Goal: Task Accomplishment & Management: Use online tool/utility

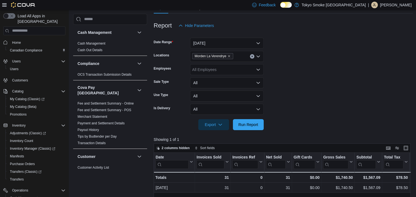
scroll to position [418, 0]
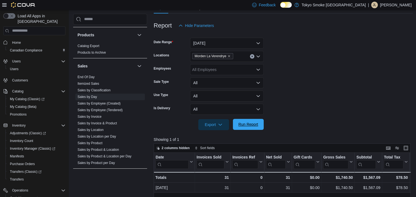
click at [253, 124] on span "Run Report" at bounding box center [249, 125] width 20 height 6
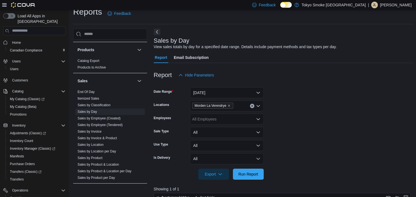
scroll to position [0, 0]
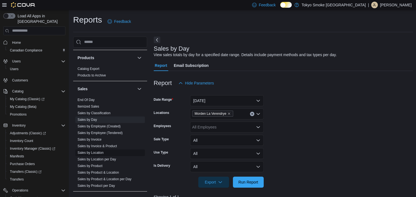
click at [97, 151] on link "Sales by Location" at bounding box center [91, 153] width 26 height 4
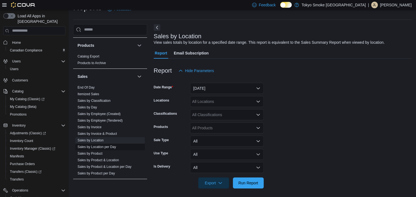
scroll to position [13, 0]
click at [101, 138] on link "Sales by Location" at bounding box center [91, 140] width 26 height 4
click at [234, 85] on button "[DATE]" at bounding box center [227, 88] width 74 height 11
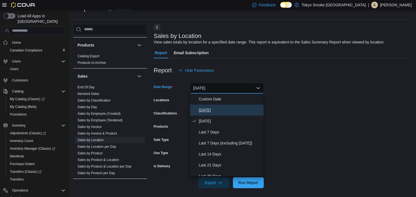
click at [216, 108] on span "[DATE]" at bounding box center [230, 110] width 63 height 7
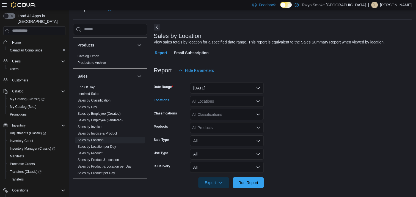
click at [218, 101] on div "All Locations" at bounding box center [227, 101] width 74 height 11
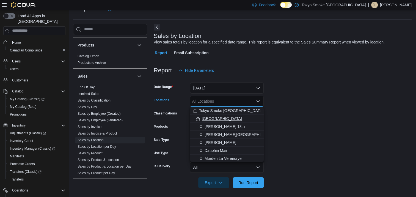
click at [213, 119] on span "[GEOGRAPHIC_DATA]" at bounding box center [222, 119] width 40 height 6
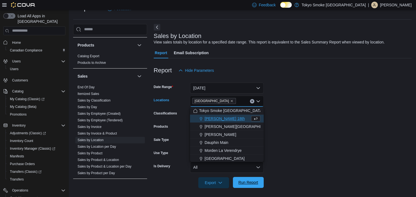
click at [261, 186] on button "Run Report" at bounding box center [248, 182] width 31 height 11
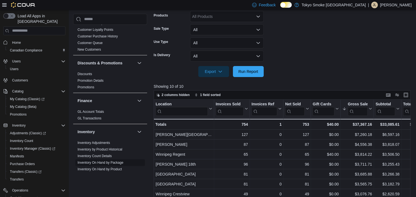
scroll to position [116, 0]
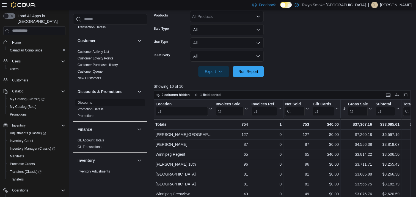
click at [91, 101] on link "Discounts" at bounding box center [85, 103] width 15 height 4
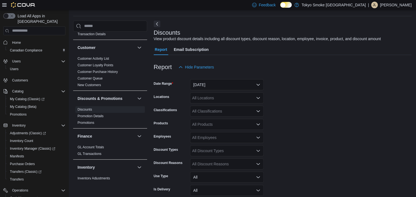
scroll to position [13, 0]
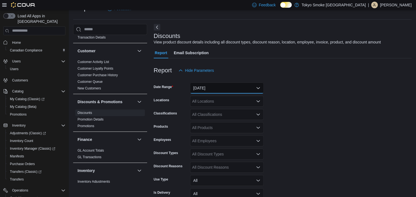
click at [230, 90] on button "[DATE]" at bounding box center [227, 88] width 74 height 11
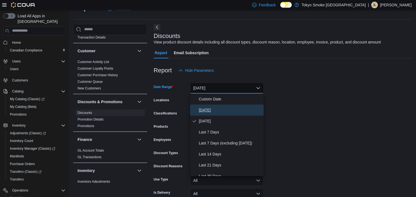
click at [220, 109] on span "[DATE]" at bounding box center [230, 110] width 63 height 7
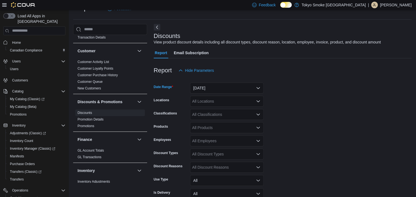
click at [220, 100] on div "All Locations" at bounding box center [227, 101] width 74 height 11
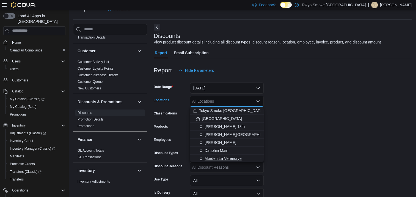
click at [231, 156] on span "Morden La Verendrye" at bounding box center [223, 159] width 37 height 6
click at [328, 152] on form "Date Range [DATE] Locations [GEOGRAPHIC_DATA] [GEOGRAPHIC_DATA] Combo box. Sele…" at bounding box center [283, 152] width 258 height 152
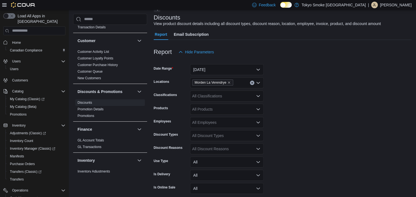
scroll to position [54, 0]
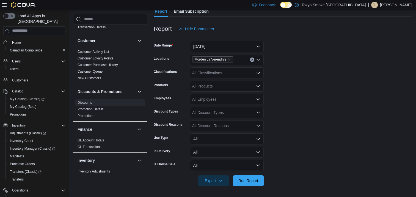
click at [213, 123] on div "All Discount Reasons" at bounding box center [227, 125] width 74 height 11
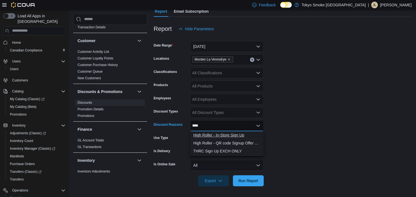
type input "****"
click at [239, 133] on span "High Roller - In-Store Sign Up" at bounding box center [226, 135] width 67 height 6
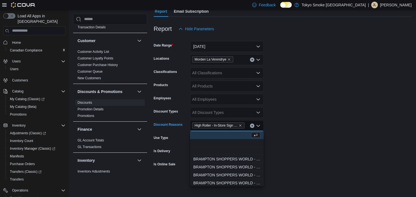
click at [289, 174] on div at bounding box center [283, 173] width 258 height 4
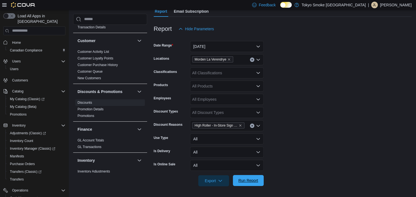
click at [262, 181] on button "Run Report" at bounding box center [248, 180] width 31 height 11
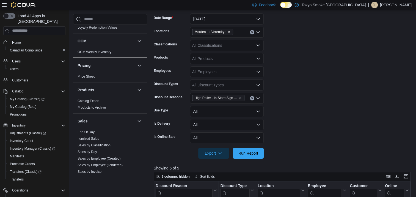
scroll to position [446, 0]
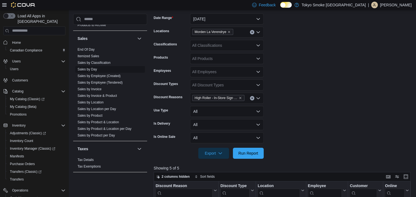
click at [92, 67] on link "Sales by Day" at bounding box center [88, 69] width 20 height 4
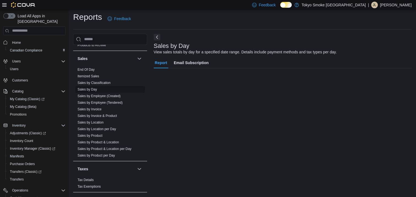
scroll to position [2, 0]
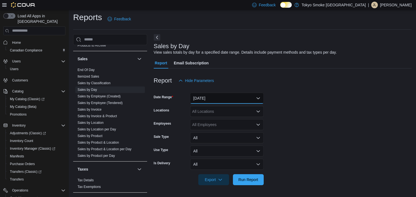
click at [236, 99] on button "[DATE]" at bounding box center [227, 98] width 74 height 11
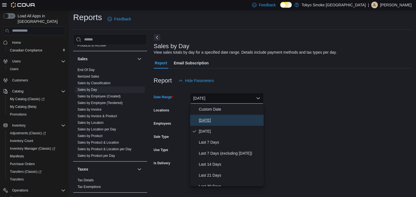
click at [225, 116] on button "[DATE]" at bounding box center [227, 120] width 74 height 11
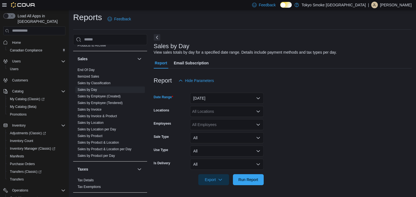
click at [224, 110] on div "All Locations" at bounding box center [227, 111] width 74 height 11
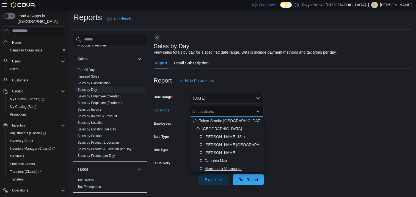
click at [214, 168] on span "Morden La Verendrye" at bounding box center [223, 169] width 37 height 6
click at [363, 158] on form "Date Range [DATE] Locations [GEOGRAPHIC_DATA] [GEOGRAPHIC_DATA] Combo box. Sele…" at bounding box center [283, 135] width 258 height 99
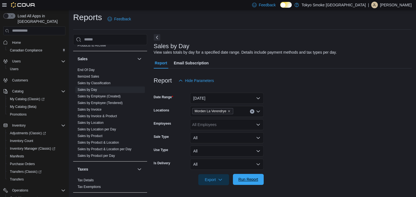
click at [260, 177] on span "Run Report" at bounding box center [248, 179] width 24 height 11
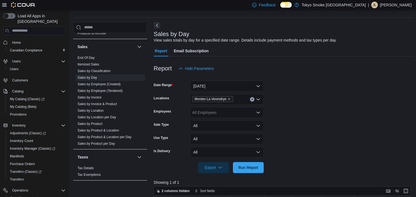
scroll to position [2, 0]
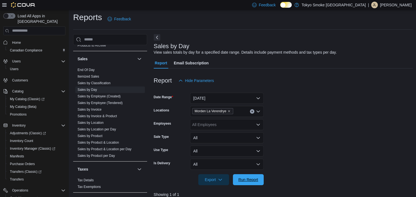
drag, startPoint x: 251, startPoint y: 181, endPoint x: 284, endPoint y: 174, distance: 33.9
click at [251, 181] on span "Run Report" at bounding box center [249, 180] width 20 height 6
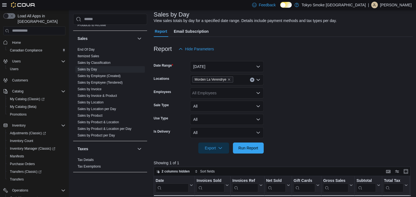
scroll to position [57, 0]
